Goal: Contribute content: Contribute content

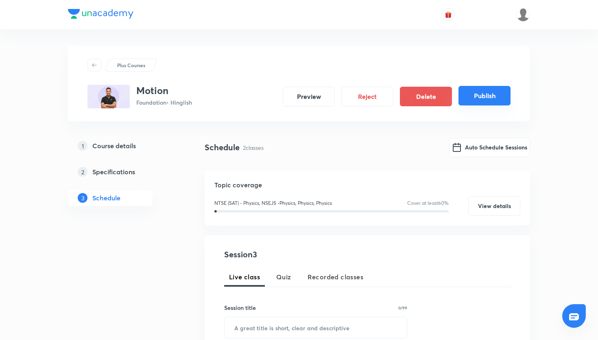
click at [483, 99] on button "Publish" at bounding box center [485, 96] width 52 height 20
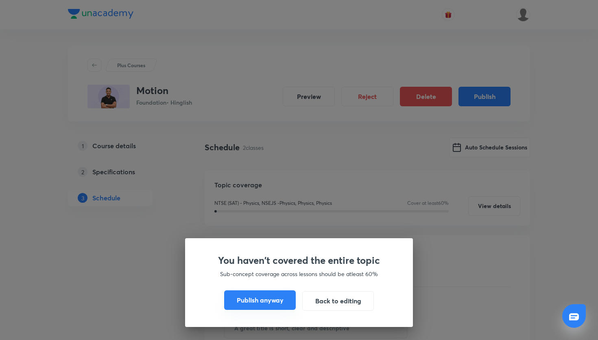
click at [258, 299] on button "Publish anyway" at bounding box center [260, 300] width 72 height 20
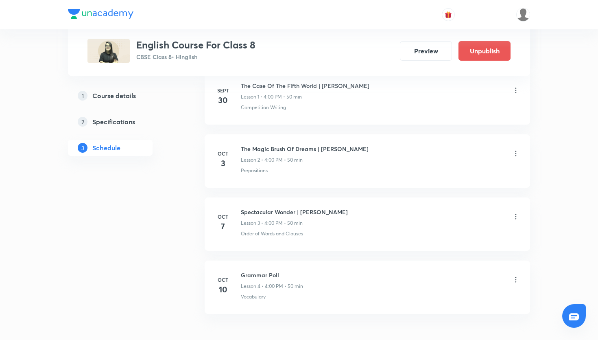
scroll to position [480, 0]
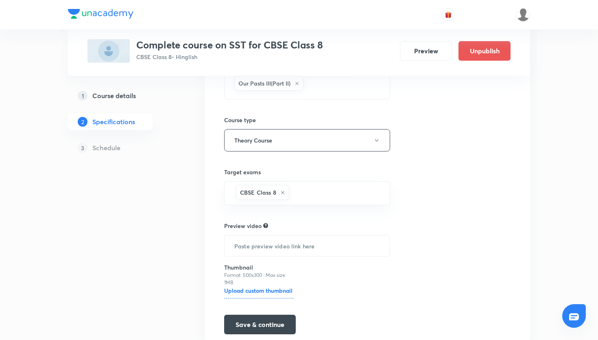
scroll to position [167, 0]
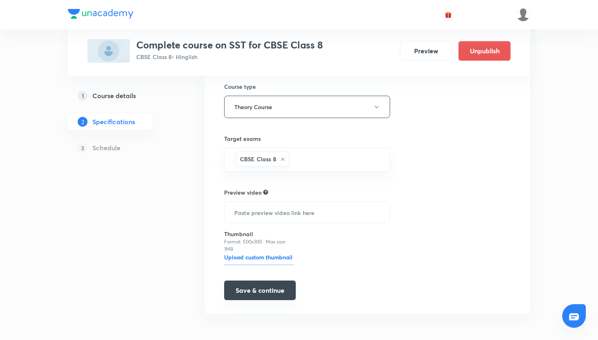
click at [242, 287] on button "Save & continue" at bounding box center [260, 290] width 72 height 20
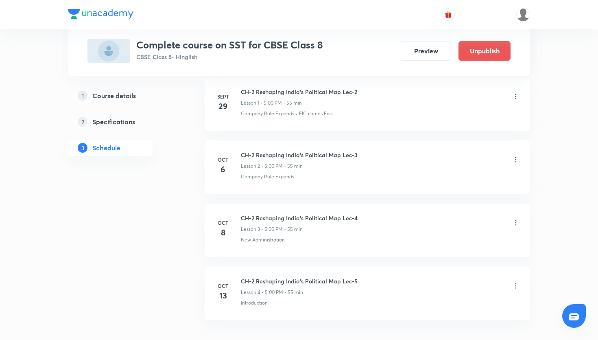
scroll to position [458, 0]
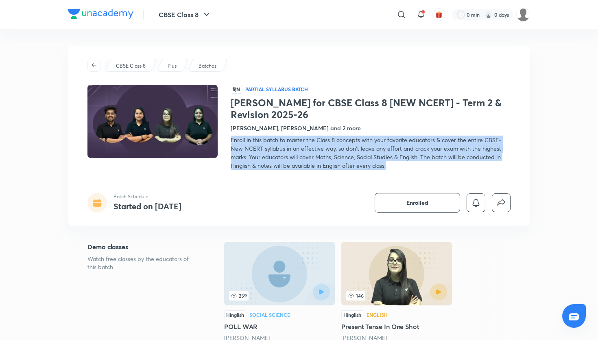
click at [329, 23] on div "​" at bounding box center [335, 15] width 150 height 20
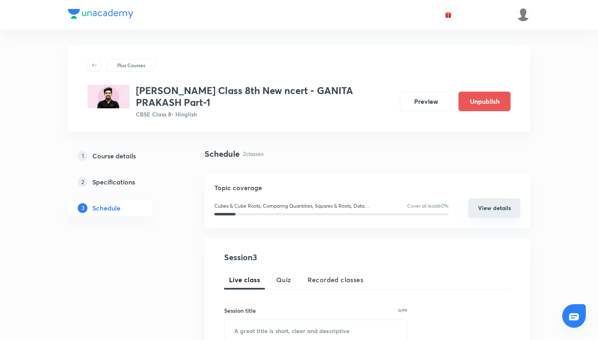
scroll to position [417, 0]
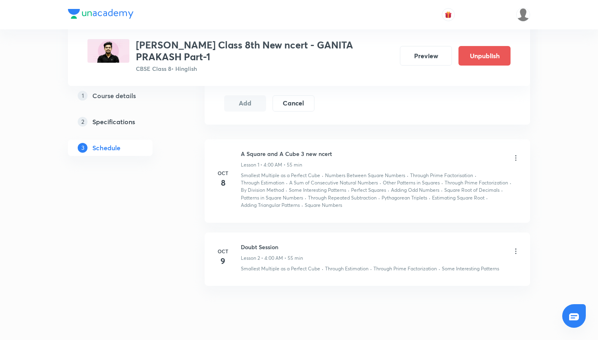
click at [516, 160] on icon at bounding box center [516, 157] width 1 height 5
click at [464, 177] on li "Edit" at bounding box center [475, 178] width 89 height 15
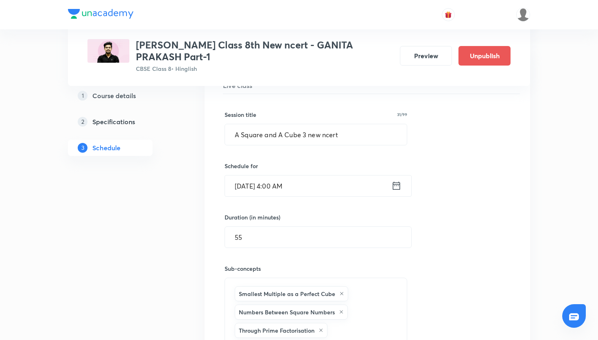
scroll to position [111, 0]
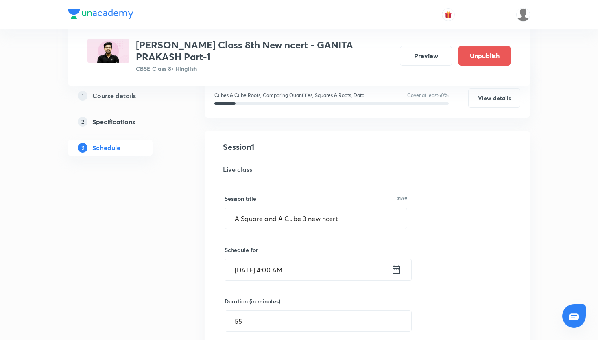
click at [397, 271] on icon at bounding box center [397, 269] width 10 height 11
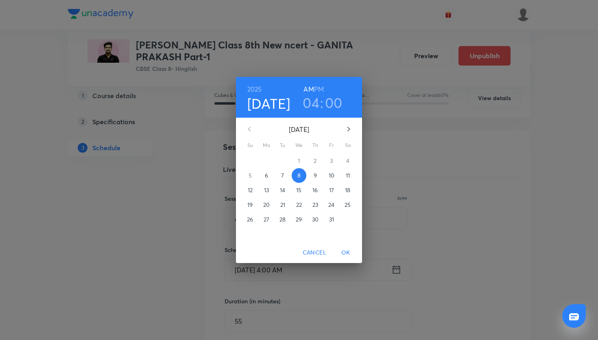
click at [322, 90] on h6 "PM" at bounding box center [319, 88] width 10 height 11
click at [348, 254] on span "OK" at bounding box center [346, 252] width 20 height 10
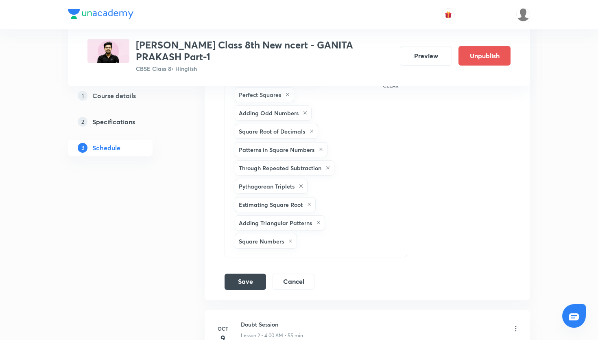
scroll to position [570, 0]
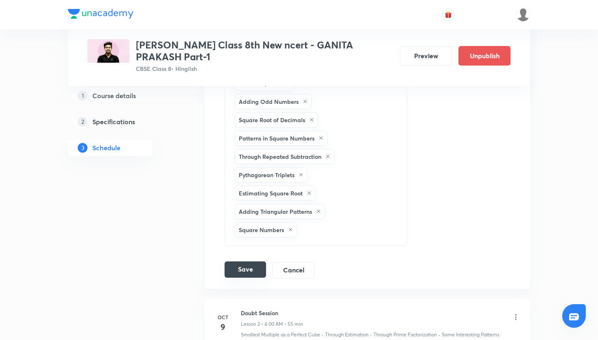
click at [249, 274] on button "Save" at bounding box center [246, 269] width 42 height 16
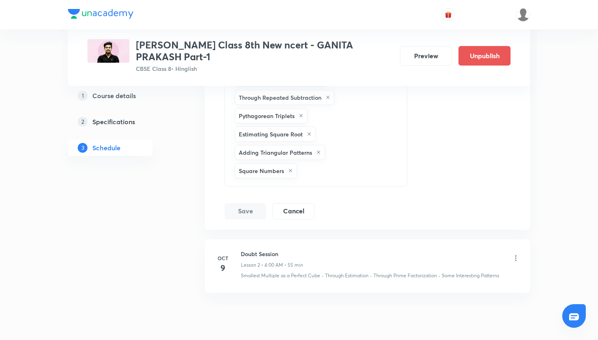
scroll to position [630, 0]
click at [516, 259] on icon at bounding box center [516, 257] width 8 height 8
click at [516, 255] on icon at bounding box center [516, 257] width 1 height 5
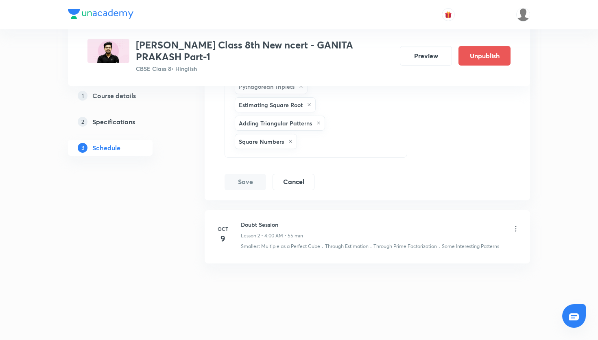
click at [513, 225] on icon at bounding box center [516, 229] width 8 height 8
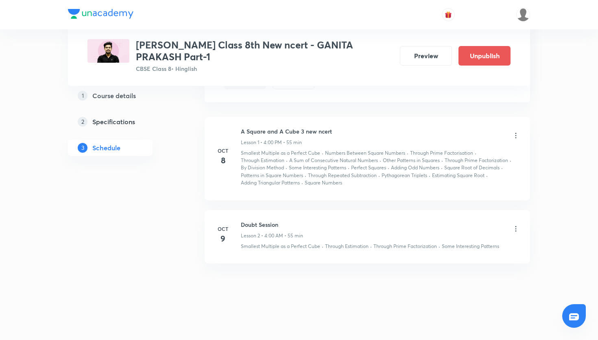
scroll to position [374, 0]
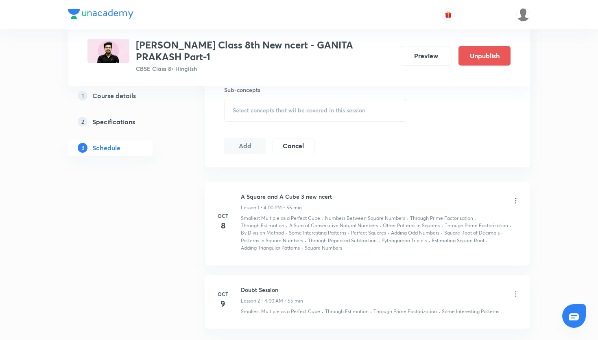
click at [517, 294] on icon at bounding box center [516, 294] width 8 height 8
click at [490, 310] on li "Edit" at bounding box center [475, 311] width 89 height 15
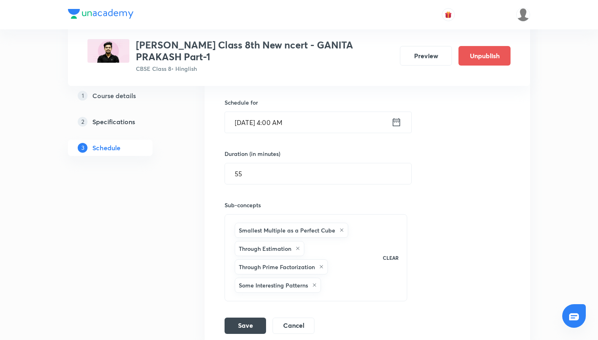
scroll to position [346, 0]
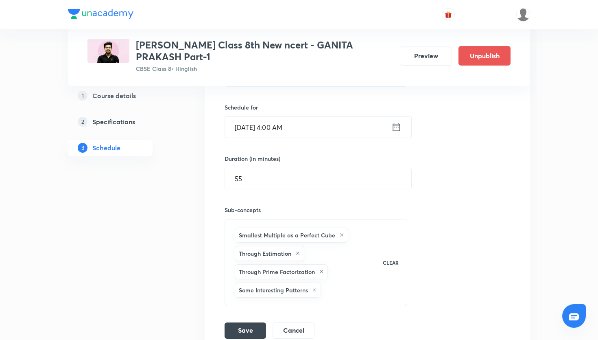
click at [400, 124] on icon at bounding box center [396, 127] width 7 height 8
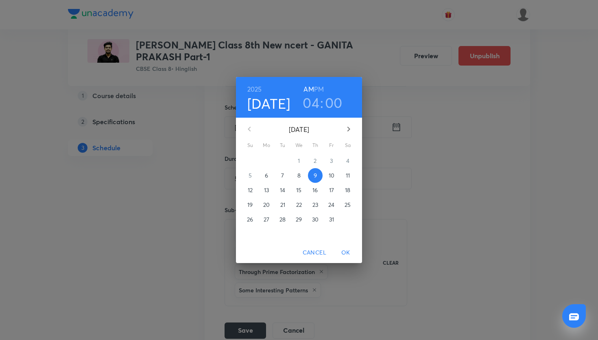
click at [322, 89] on h6 "PM" at bounding box center [319, 88] width 10 height 11
click at [343, 252] on span "OK" at bounding box center [346, 252] width 20 height 10
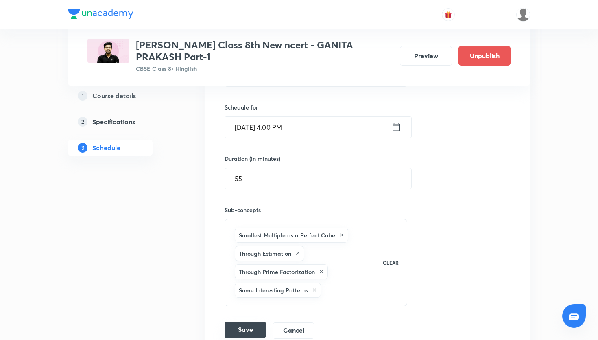
click at [253, 324] on button "Save" at bounding box center [246, 330] width 42 height 16
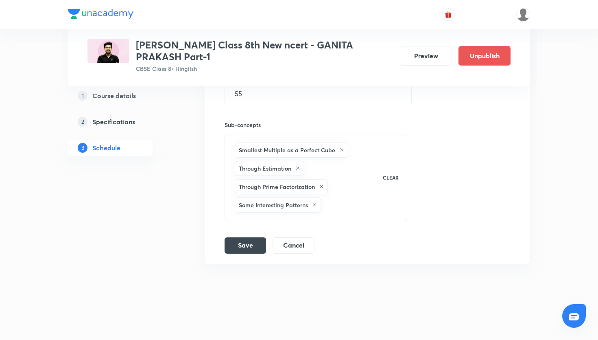
scroll to position [0, 0]
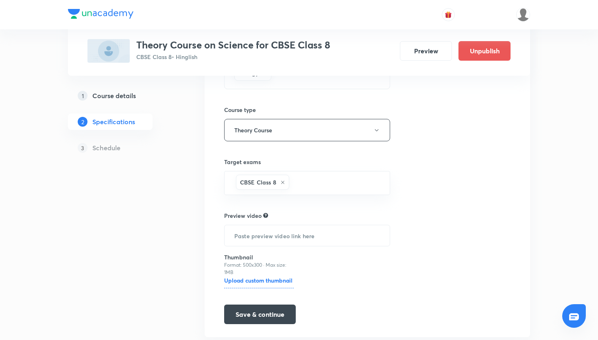
scroll to position [149, 0]
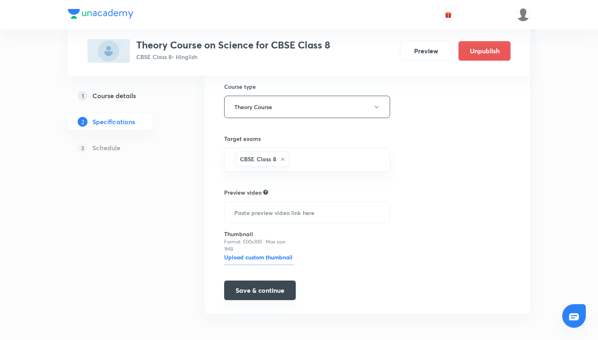
click at [276, 296] on button "Save & continue" at bounding box center [260, 290] width 72 height 20
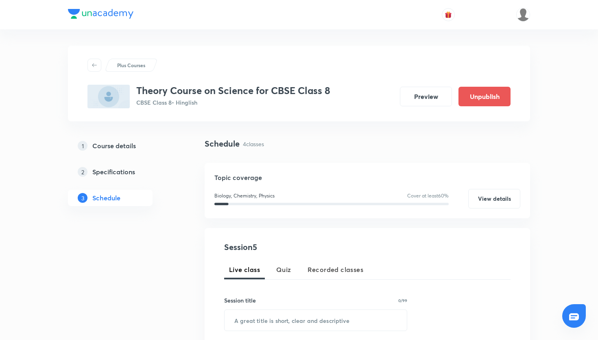
click at [363, 57] on div "Plus Courses Theory Course on Science for CBSE Class 8 CBSE Class 8 • Hinglish …" at bounding box center [299, 84] width 462 height 76
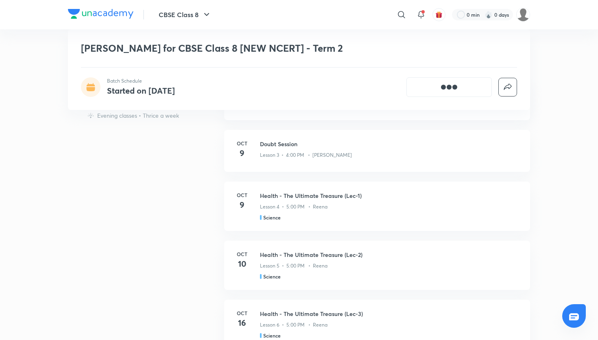
scroll to position [362, 0]
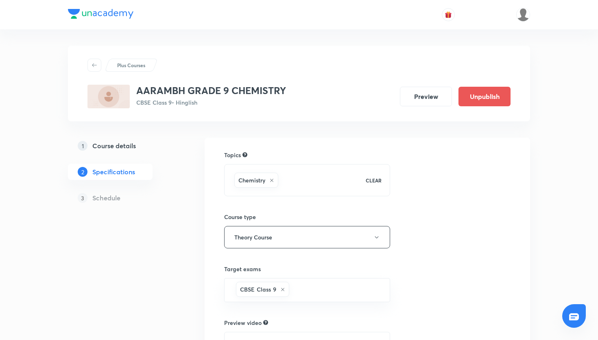
scroll to position [130, 0]
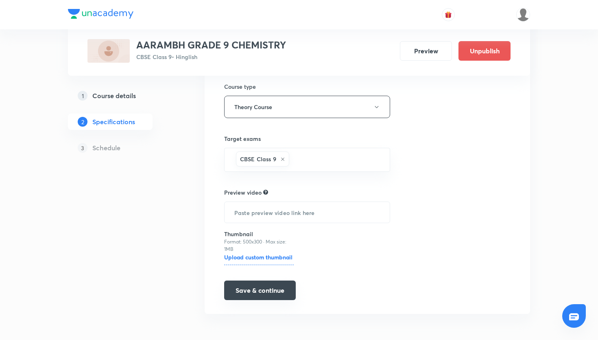
click at [234, 290] on button "Save & continue" at bounding box center [260, 290] width 72 height 20
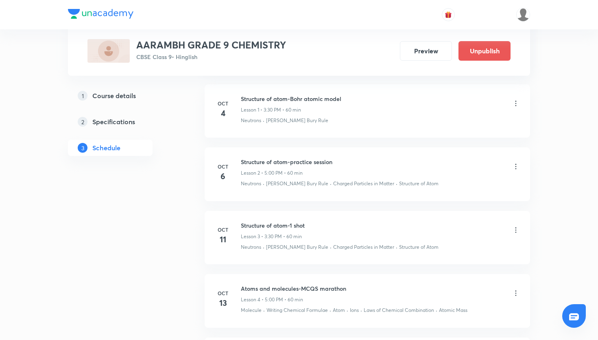
scroll to position [470, 0]
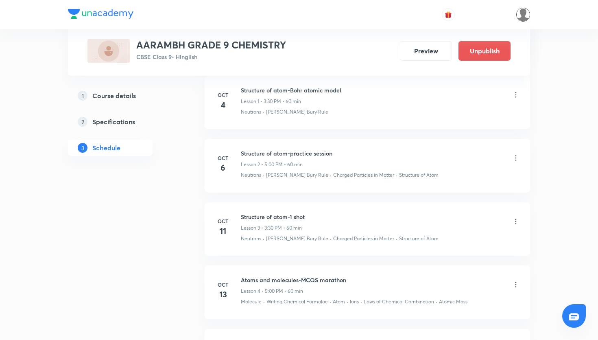
click at [516, 13] on img at bounding box center [523, 15] width 14 height 14
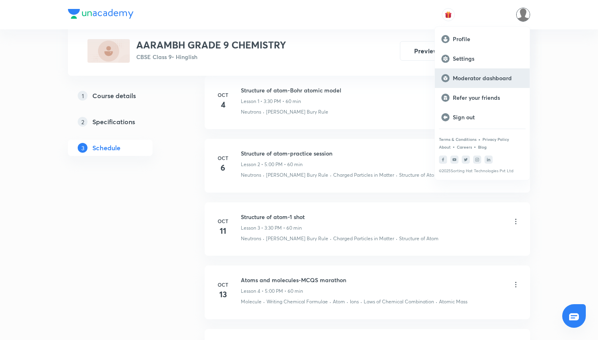
click at [492, 81] on p "Moderator dashboard" at bounding box center [488, 77] width 70 height 7
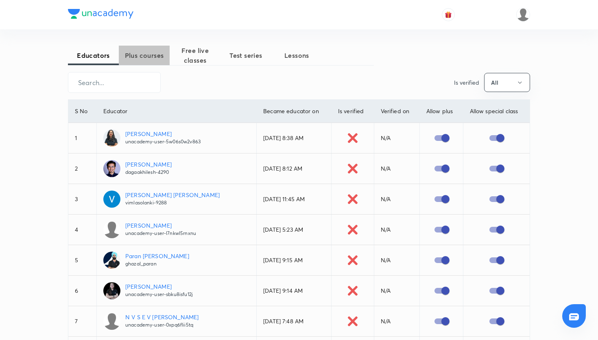
click at [160, 51] on span "Plus courses" at bounding box center [144, 55] width 51 height 10
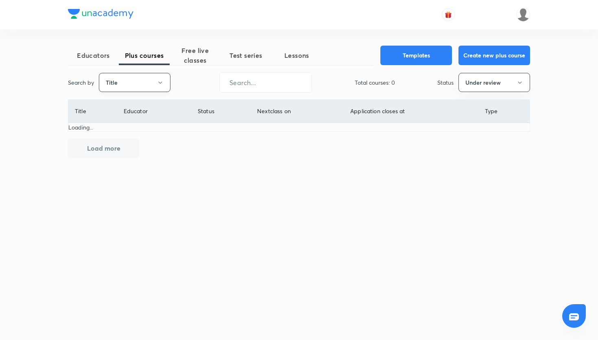
click at [157, 83] on icon "button" at bounding box center [160, 82] width 7 height 7
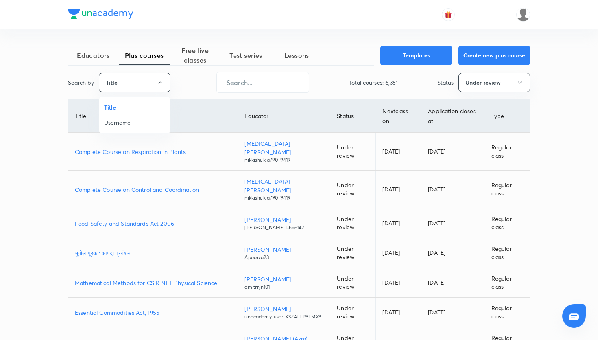
click at [146, 120] on span "Username" at bounding box center [134, 122] width 61 height 9
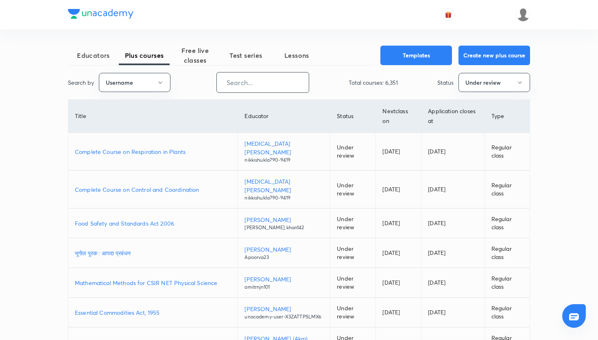
click at [230, 91] on input "text" at bounding box center [263, 82] width 92 height 21
paste input "unacademy-user-C3F8V4N5ATW5"
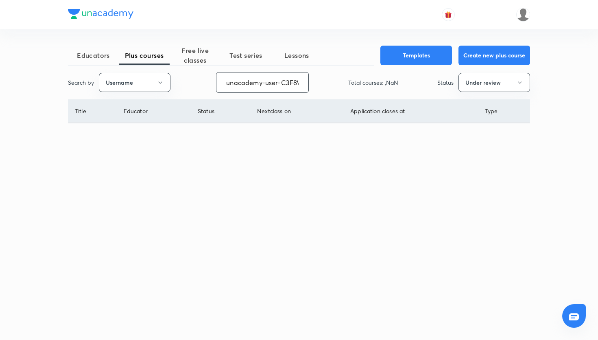
scroll to position [0, 34]
type input "unacademy-user-C3F8V4N5ATW5"
click at [487, 82] on button "Under review" at bounding box center [495, 82] width 72 height 19
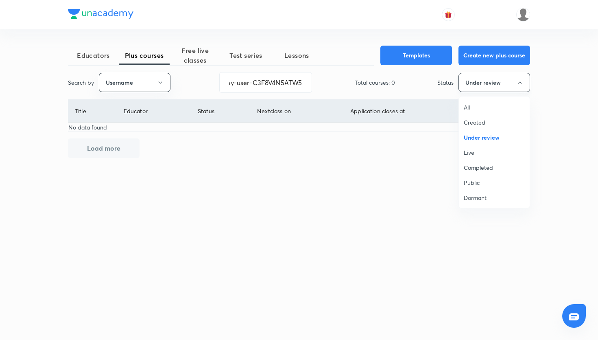
scroll to position [0, 0]
click at [479, 152] on span "Live" at bounding box center [494, 152] width 61 height 9
click at [491, 90] on button "Live" at bounding box center [495, 82] width 72 height 19
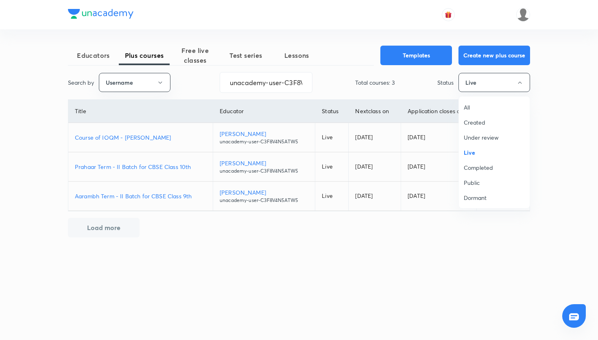
click at [320, 287] on div at bounding box center [299, 170] width 598 height 340
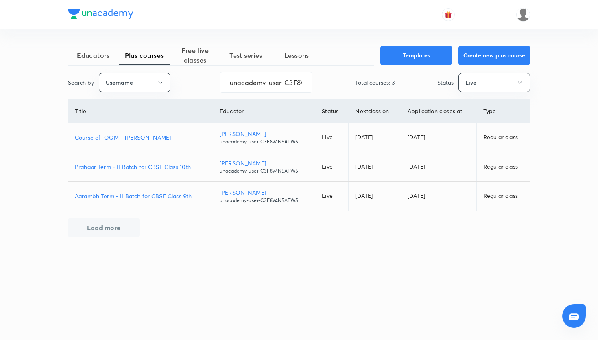
click at [182, 170] on p "Prahaar Term - II Batch for CBSE Class 10th" at bounding box center [140, 166] width 131 height 9
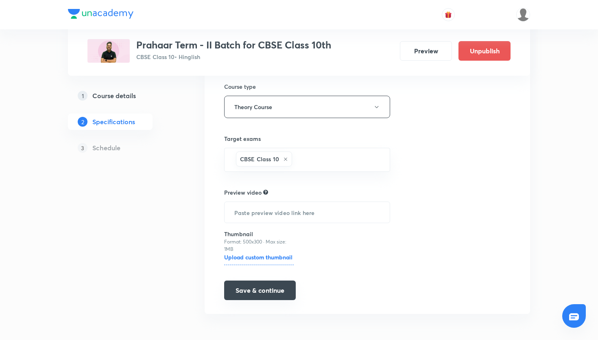
click at [257, 293] on button "Save & continue" at bounding box center [260, 290] width 72 height 20
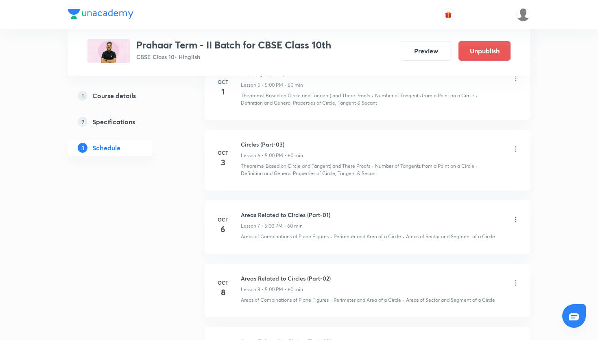
scroll to position [756, 0]
click at [517, 219] on icon at bounding box center [516, 218] width 8 height 8
click at [448, 240] on li "Edit" at bounding box center [475, 238] width 89 height 15
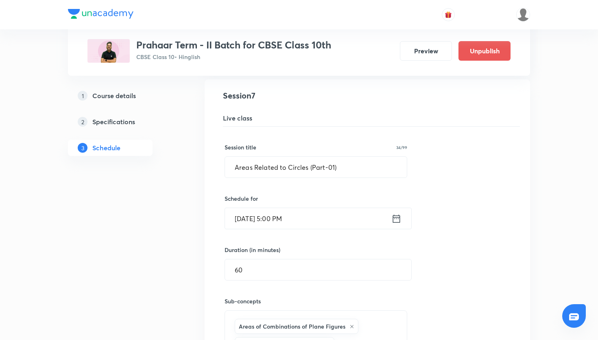
scroll to position [551, 0]
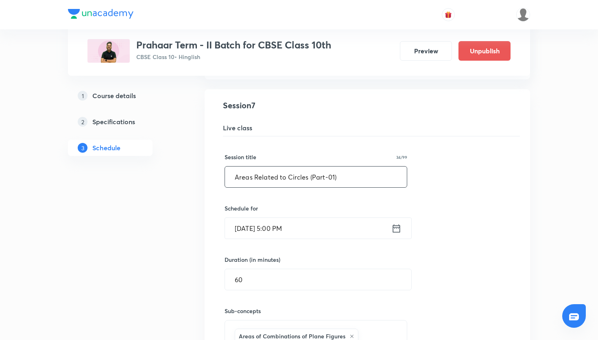
click at [343, 179] on input "Areas Related to Circles (Part-01)" at bounding box center [316, 176] width 182 height 21
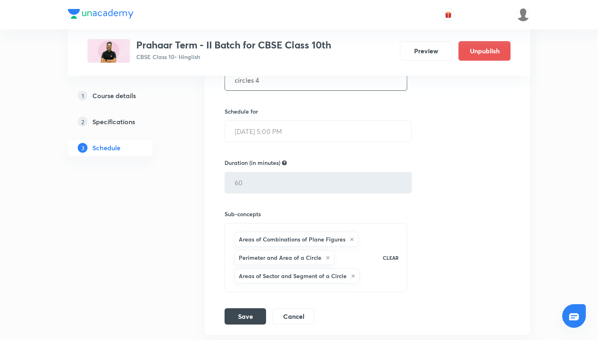
scroll to position [715, 0]
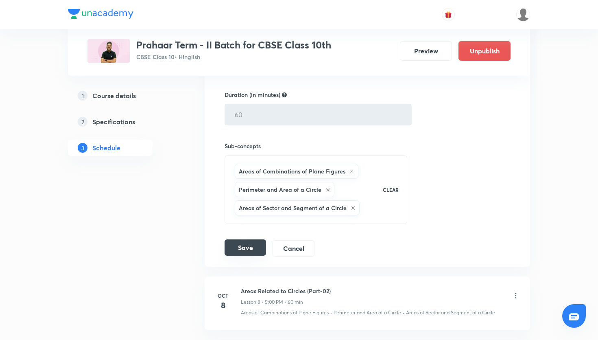
type input "circles 4"
click at [252, 249] on button "Save" at bounding box center [246, 247] width 42 height 16
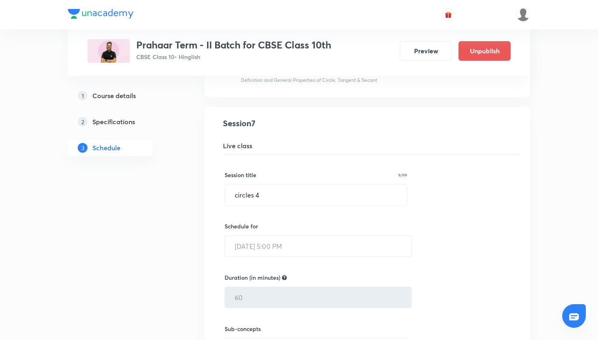
scroll to position [530, 0]
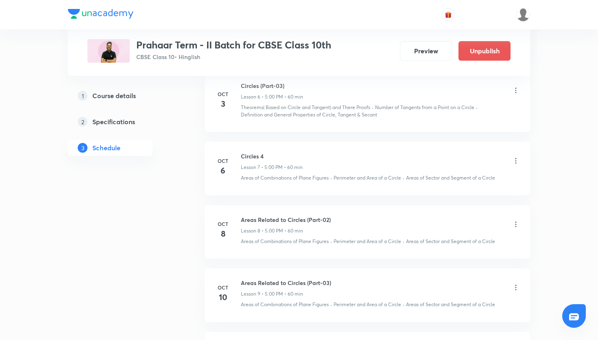
scroll to position [815, 0]
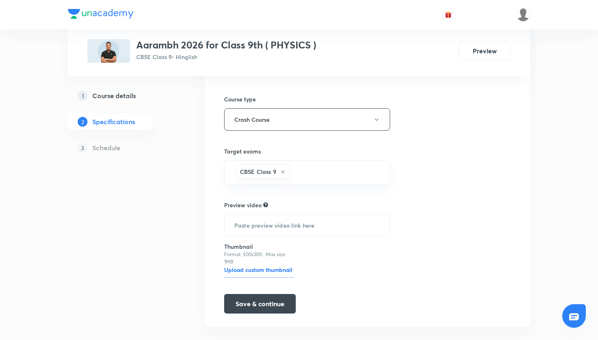
scroll to position [130, 0]
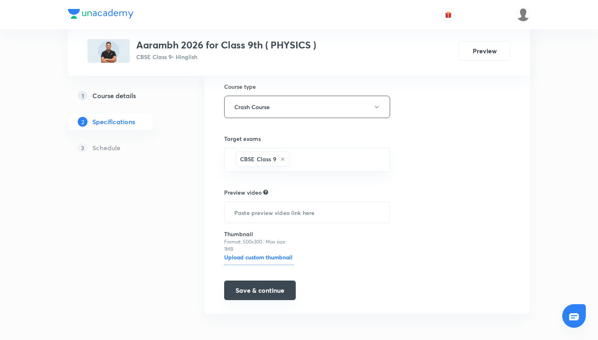
click at [253, 294] on button "Save & continue" at bounding box center [260, 290] width 72 height 20
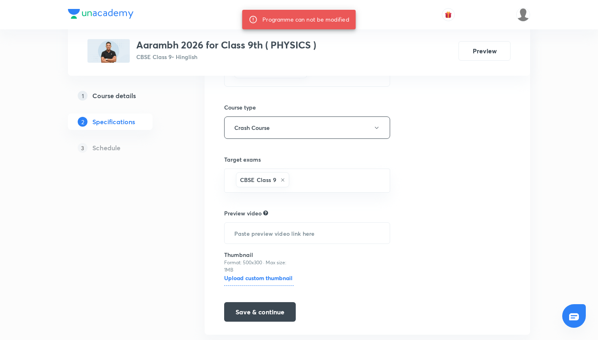
scroll to position [107, 0]
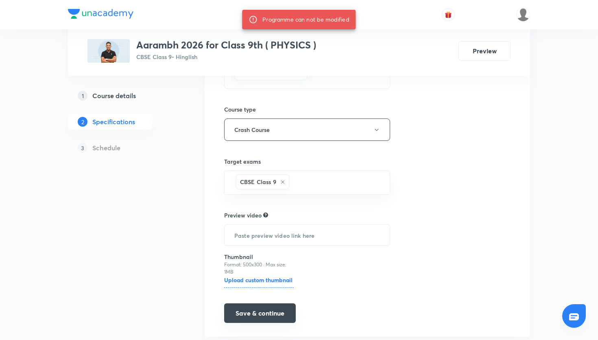
click at [249, 306] on button "Save & continue" at bounding box center [260, 313] width 72 height 20
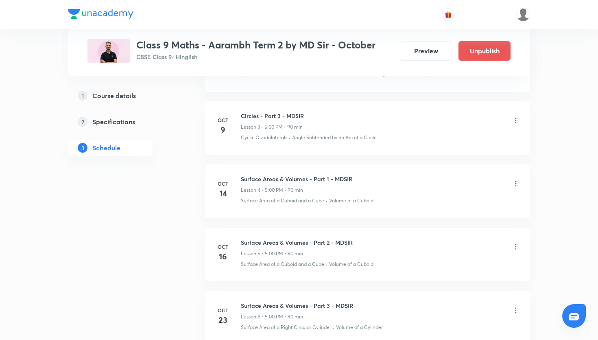
scroll to position [586, 0]
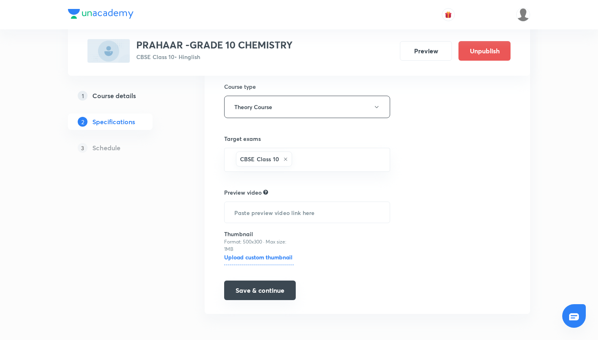
click at [266, 295] on button "Save & continue" at bounding box center [260, 290] width 72 height 20
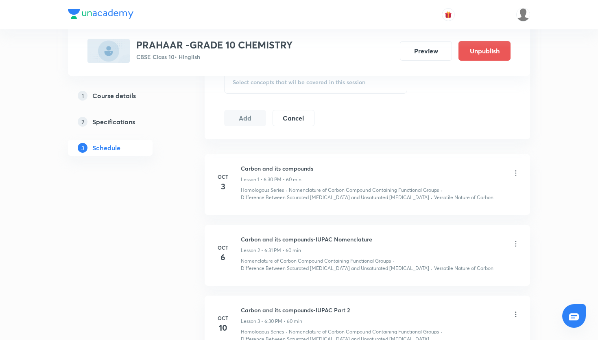
scroll to position [394, 0]
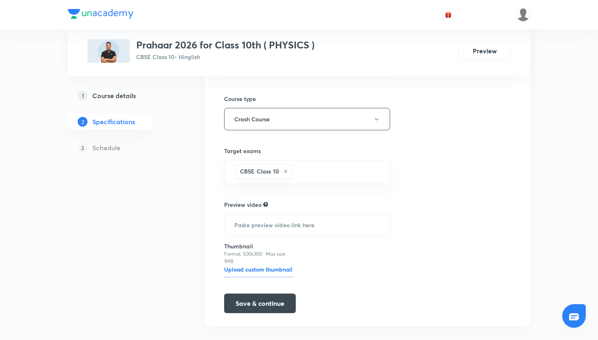
scroll to position [149, 0]
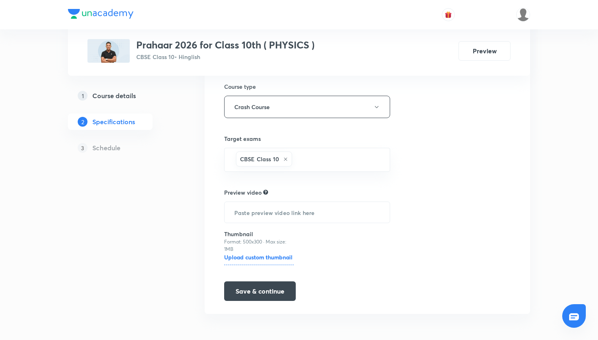
click at [178, 116] on div "1 Course details 2 Specifications 3 Schedule" at bounding box center [123, 126] width 111 height 78
